Goal: Navigation & Orientation: Find specific page/section

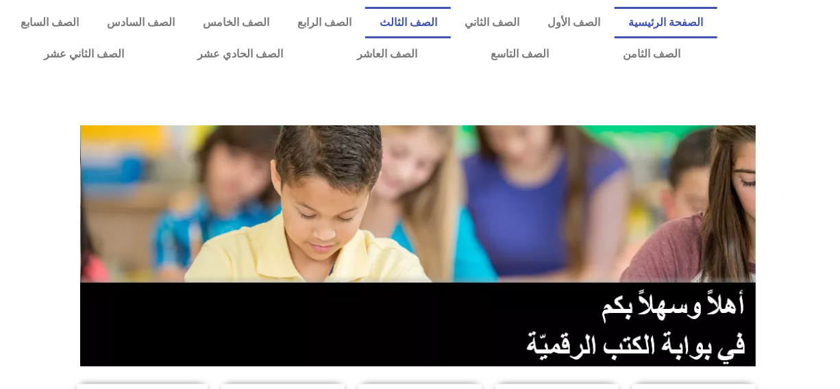
click at [432, 20] on link "الصف الثالث" at bounding box center [408, 23] width 86 height 32
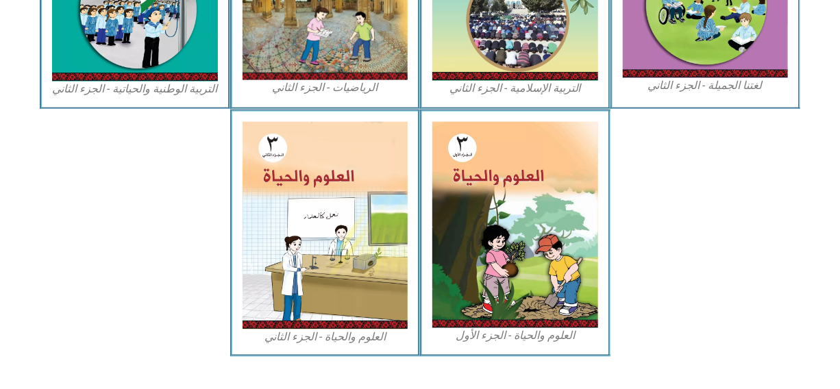
scroll to position [832, 0]
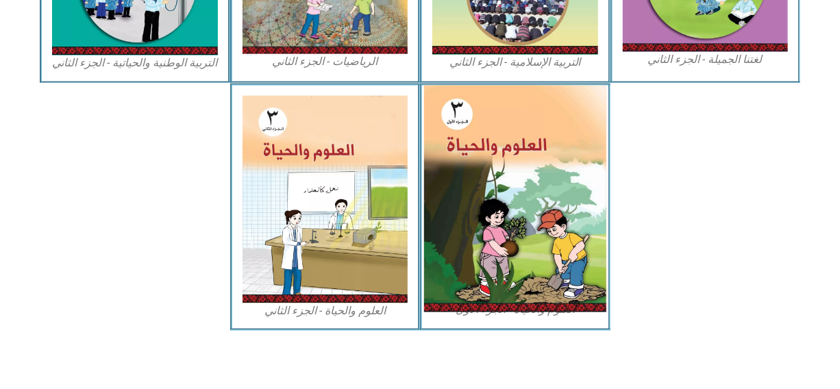
click at [573, 228] on img at bounding box center [515, 198] width 182 height 227
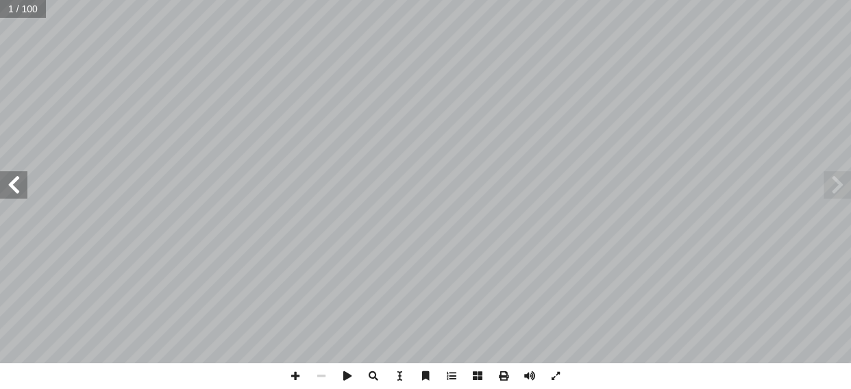
click at [15, 178] on span at bounding box center [13, 184] width 27 height 27
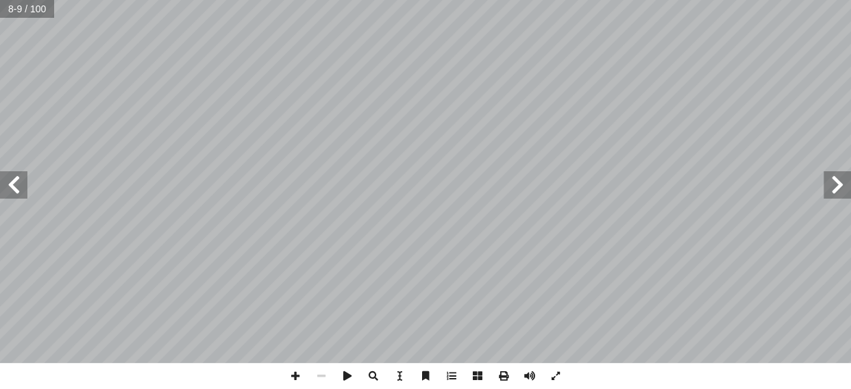
click at [15, 178] on span at bounding box center [13, 184] width 27 height 27
click at [293, 377] on span at bounding box center [295, 376] width 26 height 26
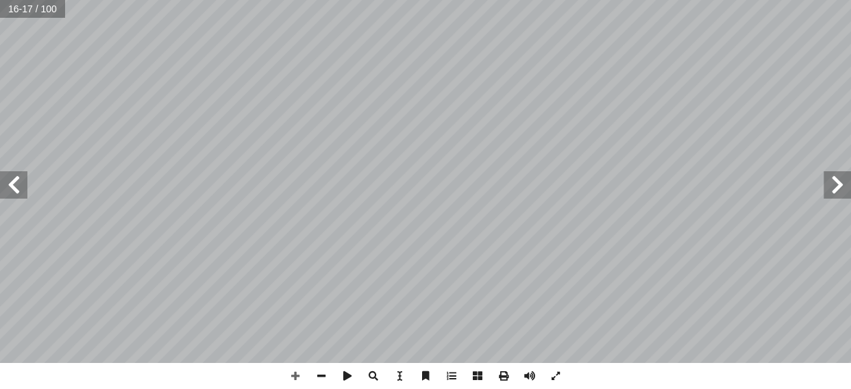
click at [18, 178] on span at bounding box center [13, 184] width 27 height 27
